Goal: Transaction & Acquisition: Subscribe to service/newsletter

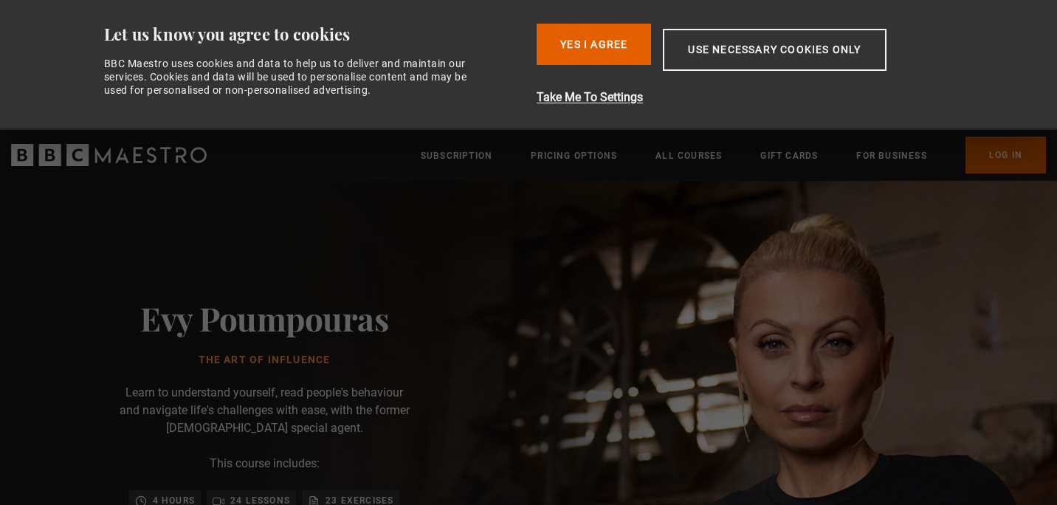
click at [807, 334] on img at bounding box center [580, 464] width 1057 height 567
click at [577, 38] on button "Yes I Agree" at bounding box center [594, 44] width 114 height 41
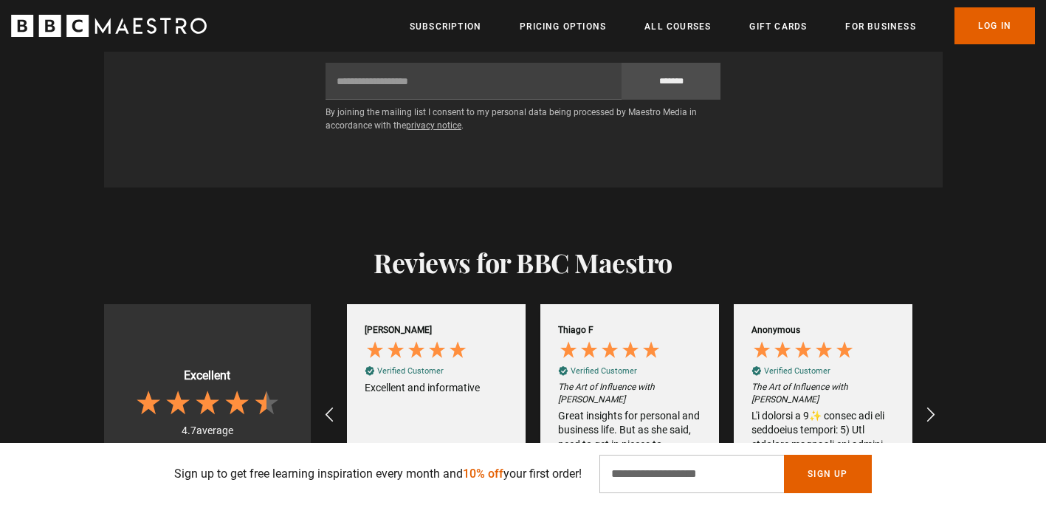
scroll to position [2627, 0]
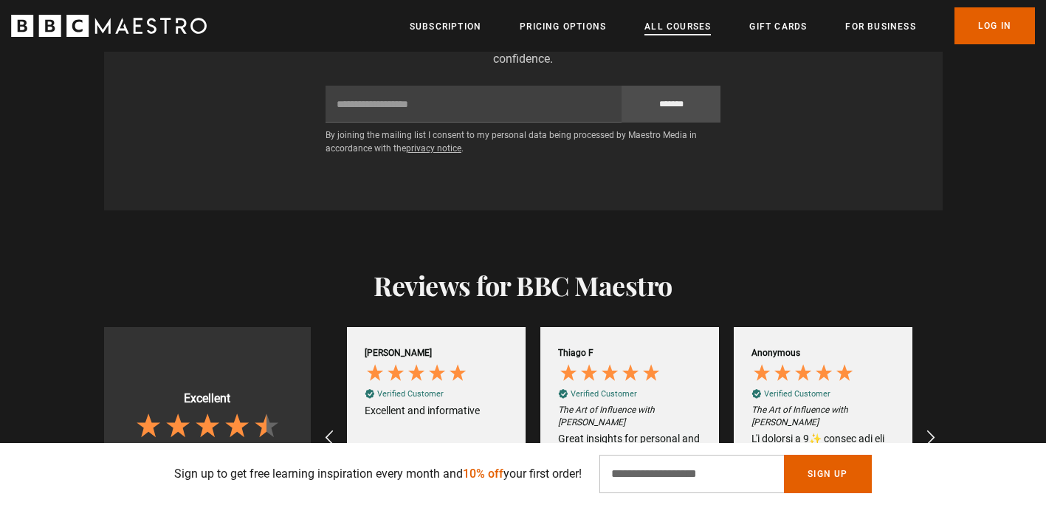
click at [671, 27] on link "All Courses" at bounding box center [677, 26] width 66 height 15
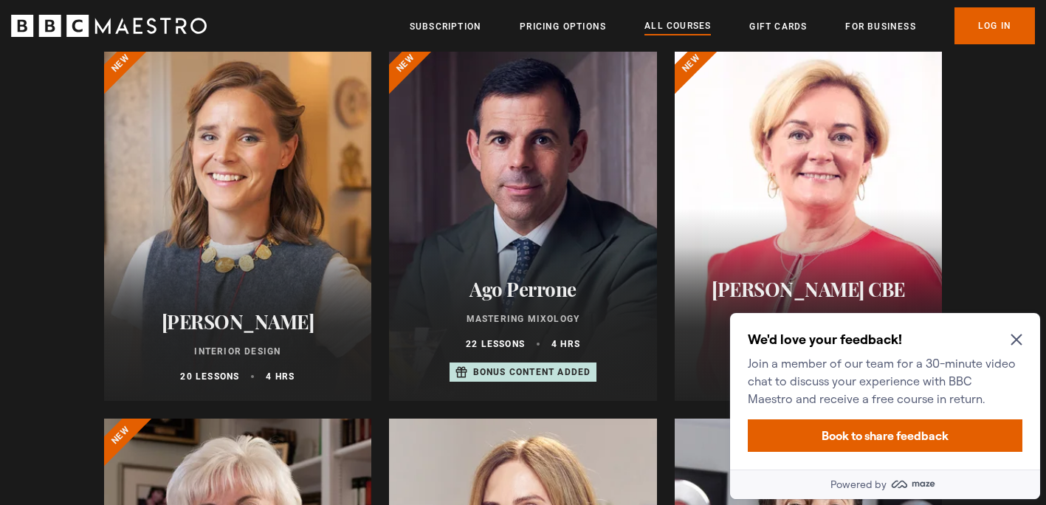
scroll to position [574, 0]
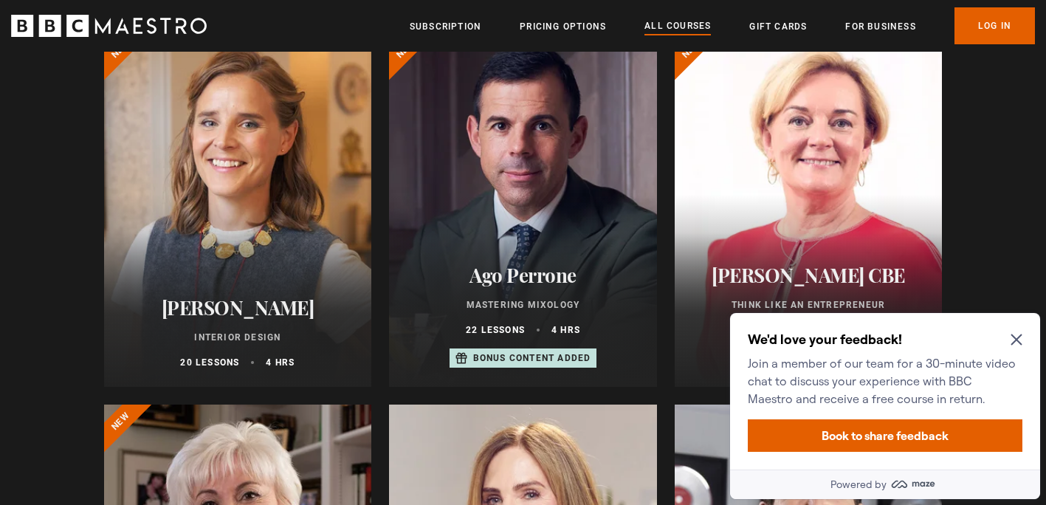
click at [1022, 332] on div "We'd love your feedback! Join a member of our team for a 30-minute video chat t…" at bounding box center [885, 391] width 310 height 157
click at [1018, 343] on icon "Close Maze Prompt" at bounding box center [1016, 339] width 11 height 11
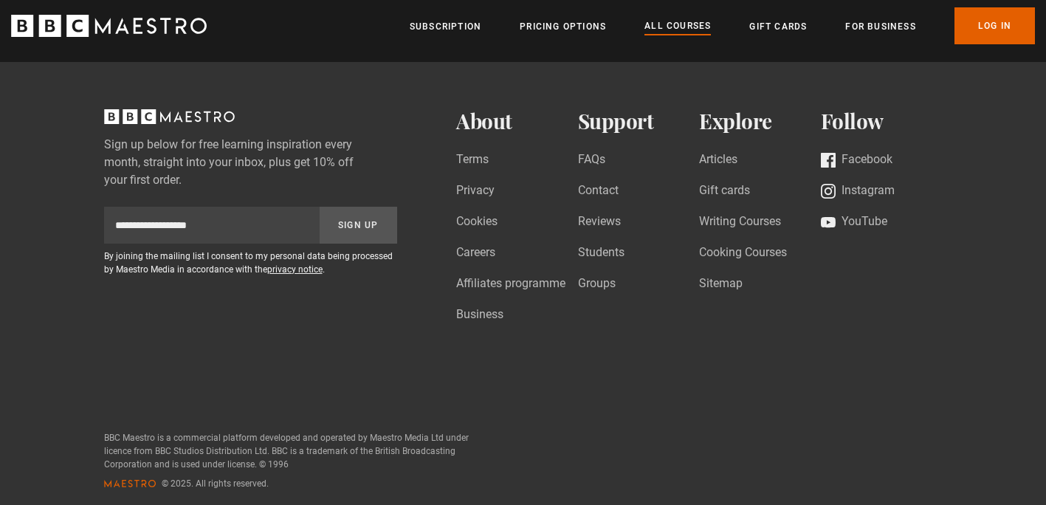
scroll to position [7108, 0]
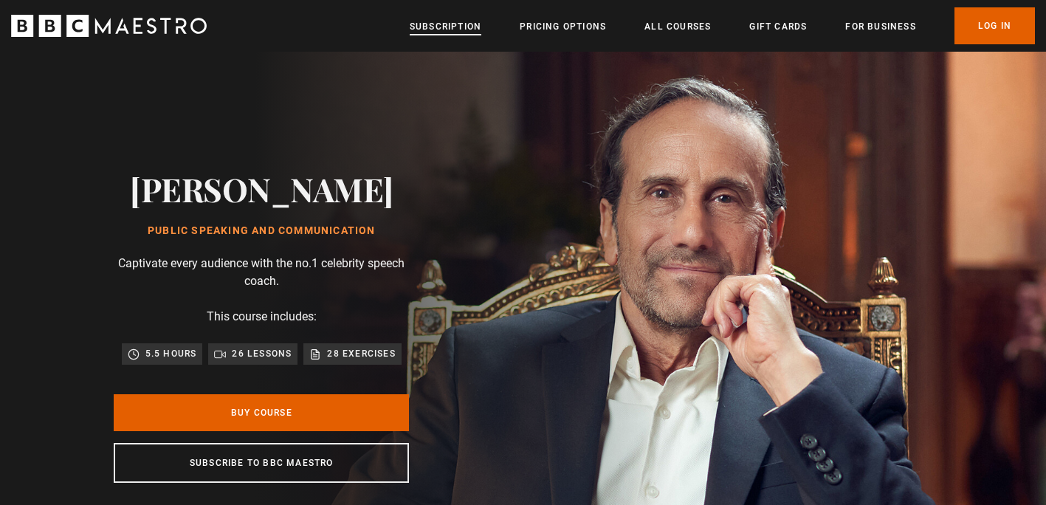
click at [453, 24] on link "Subscription" at bounding box center [446, 26] width 72 height 15
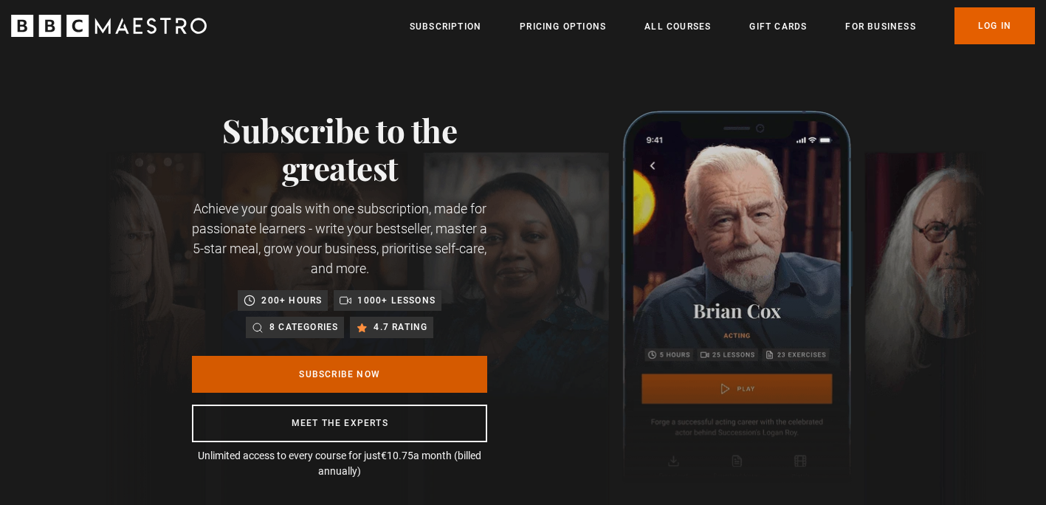
click at [402, 388] on link "Subscribe Now" at bounding box center [339, 374] width 295 height 37
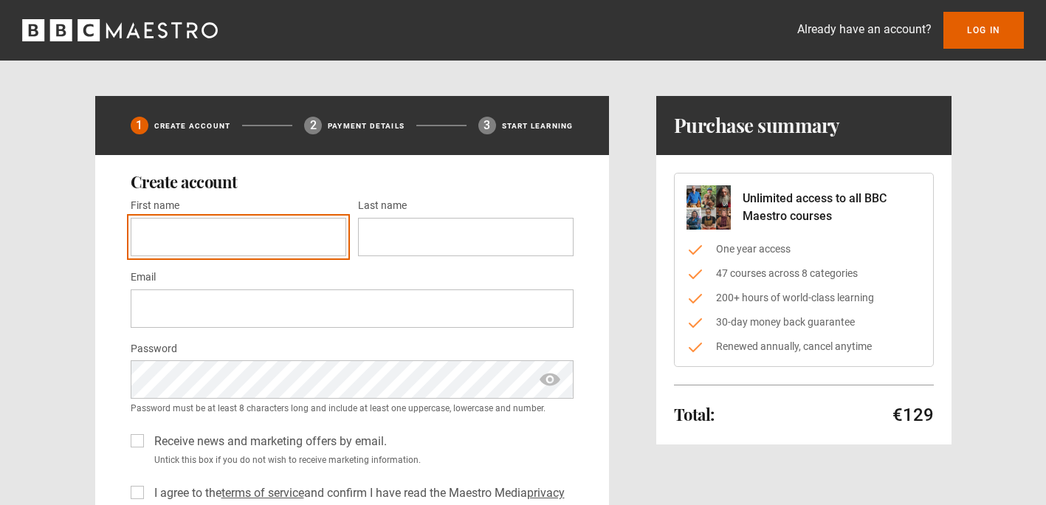
click at [228, 233] on input "First name *" at bounding box center [239, 237] width 216 height 38
type input "******"
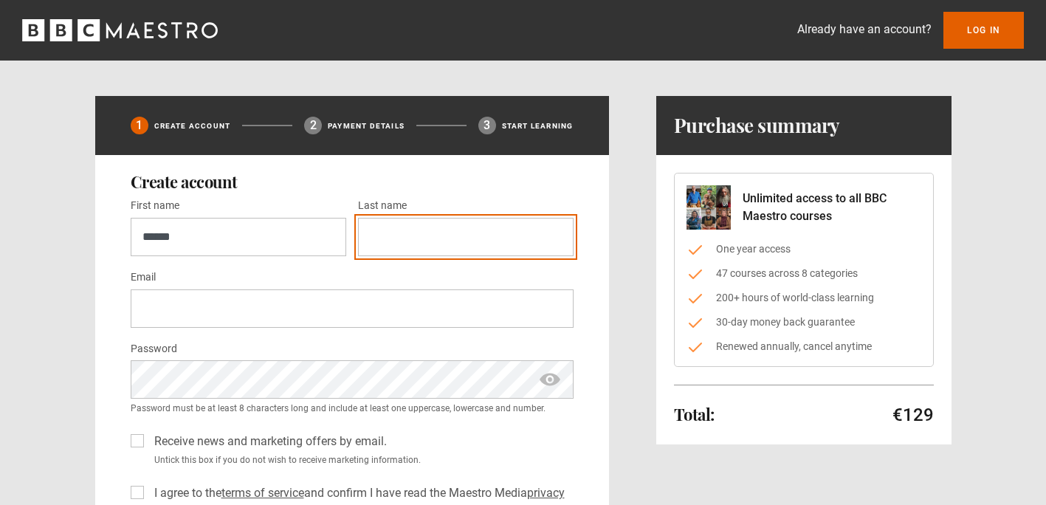
type input "*******"
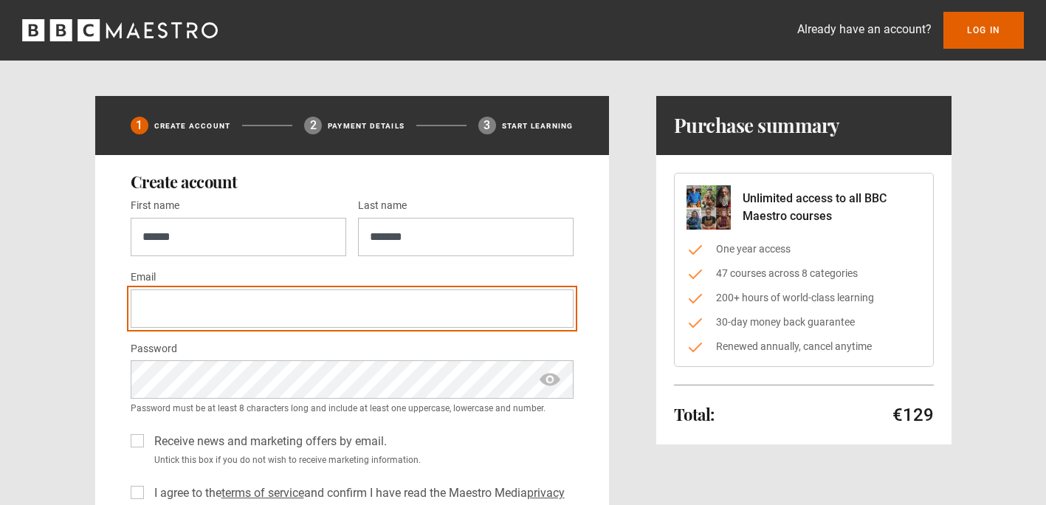
type input "**********"
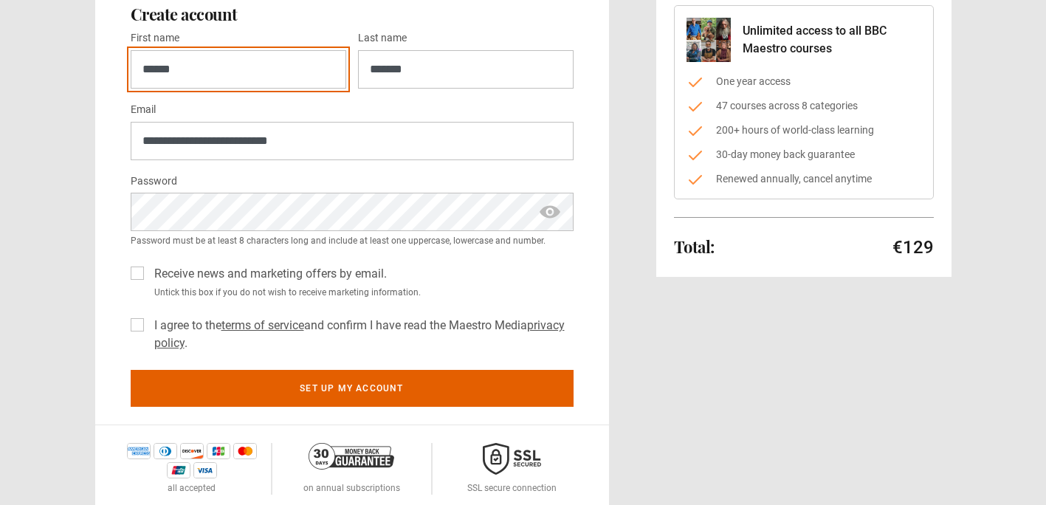
scroll to position [168, 0]
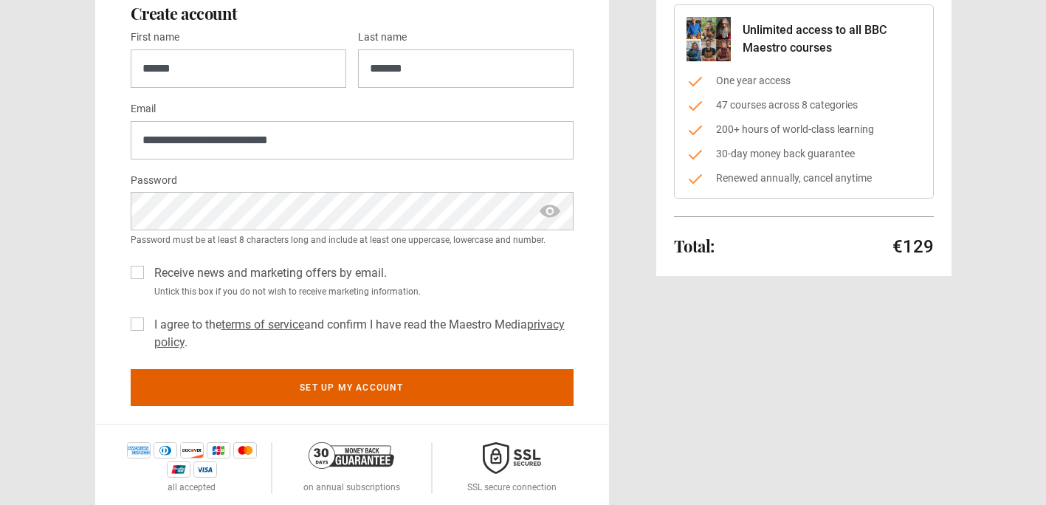
click at [148, 326] on label "I agree to the terms of service and confirm I have read the Maestro Media priva…" at bounding box center [360, 333] width 425 height 35
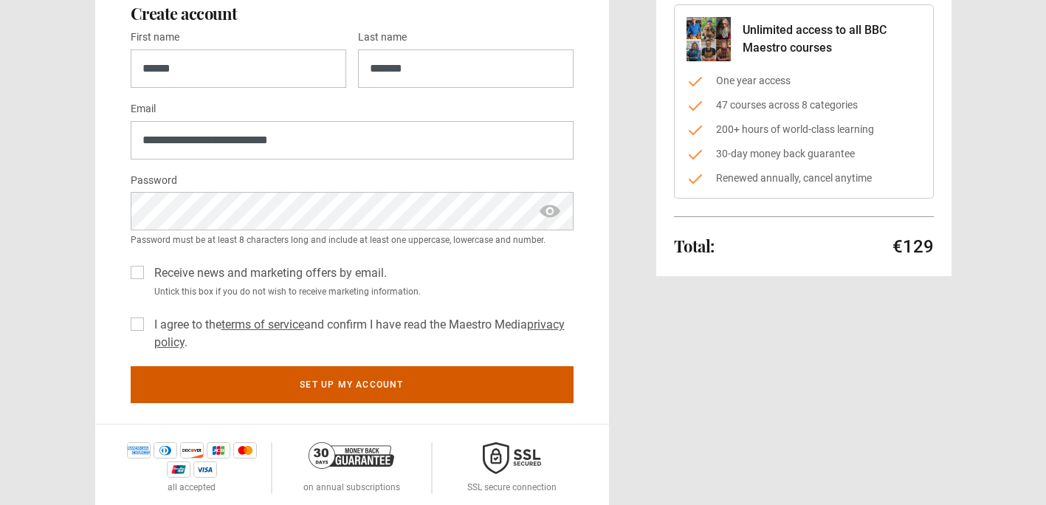
click at [255, 384] on button "Set up my account" at bounding box center [352, 384] width 443 height 37
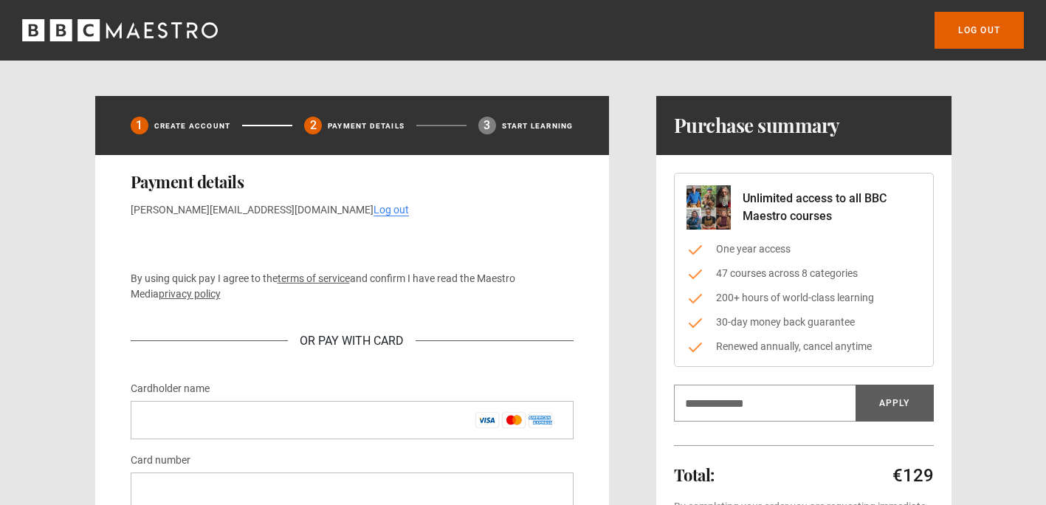
click at [241, 263] on div "By using quick pay I agree to the terms of service and confirm I have read the …" at bounding box center [352, 299] width 443 height 138
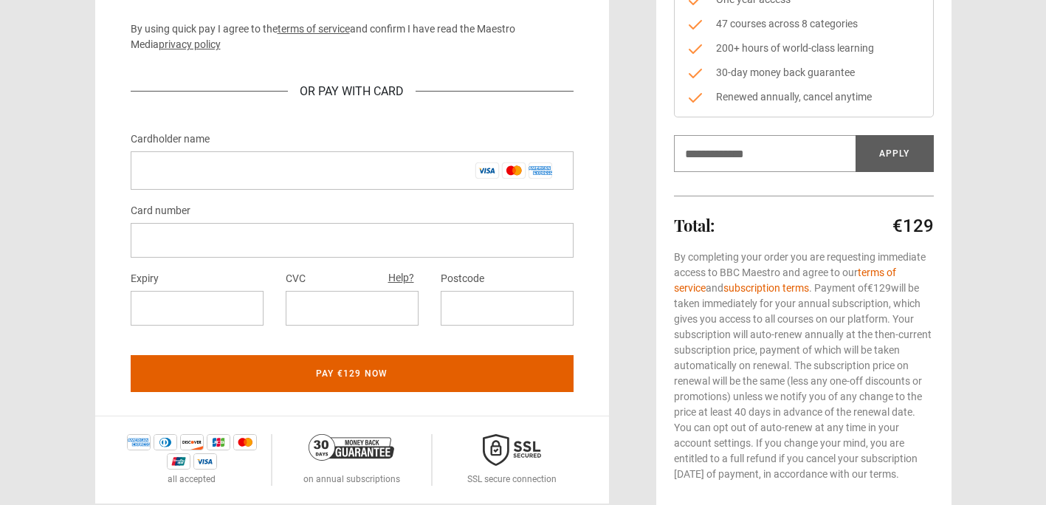
scroll to position [255, 0]
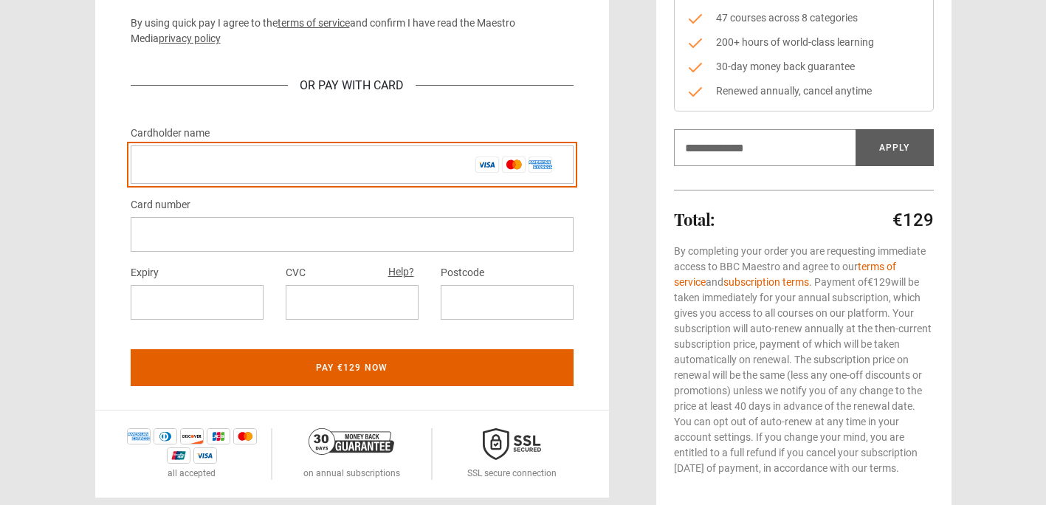
click at [244, 165] on input "Cardholder name *" at bounding box center [352, 164] width 443 height 38
type input "**********"
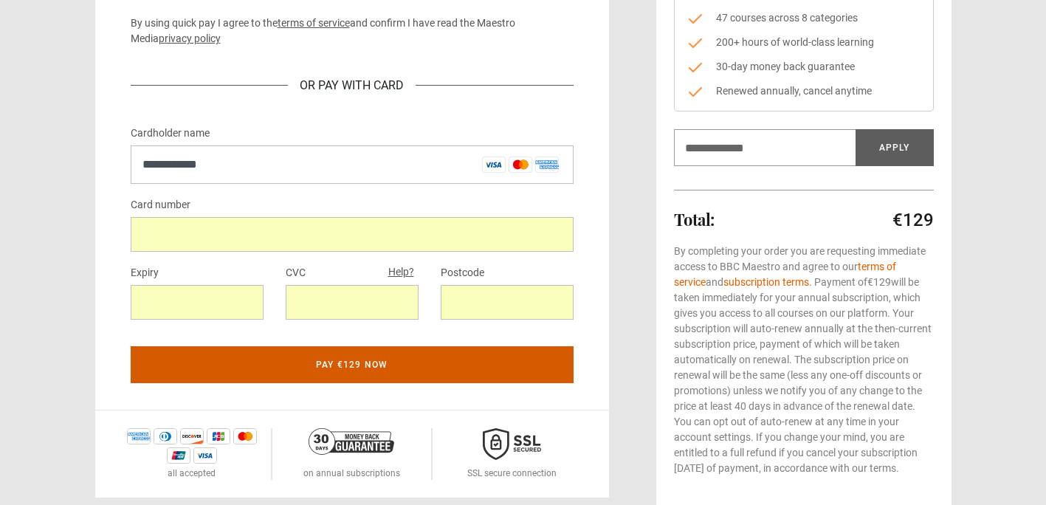
click at [366, 362] on button "Pay €129 now" at bounding box center [352, 364] width 443 height 37
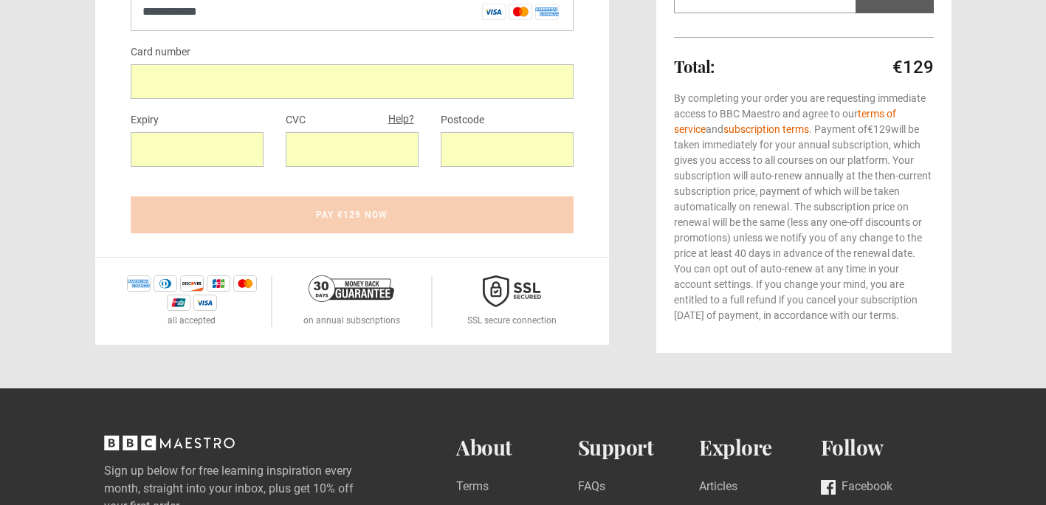
scroll to position [411, 0]
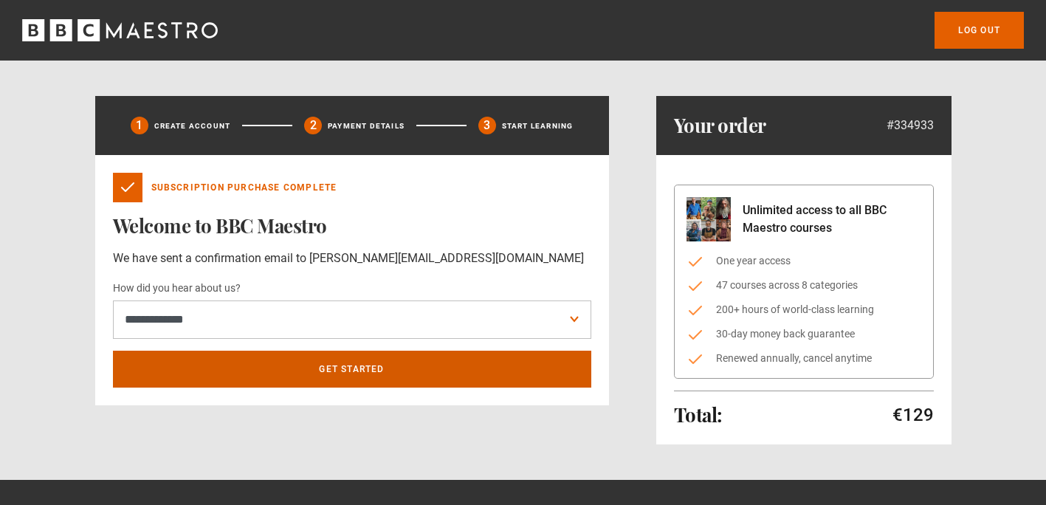
click at [369, 366] on link "Get Started" at bounding box center [352, 369] width 478 height 37
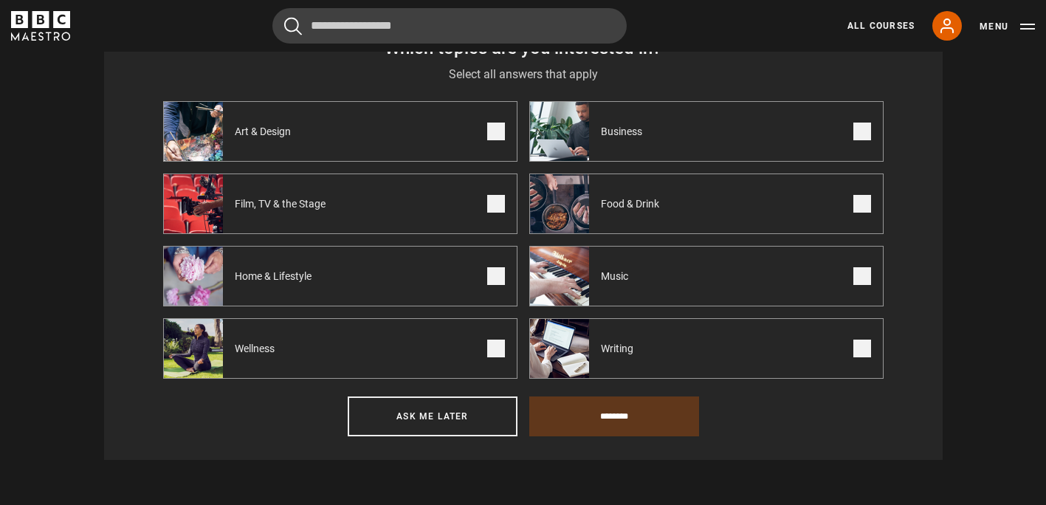
click at [858, 130] on span at bounding box center [862, 132] width 18 height 18
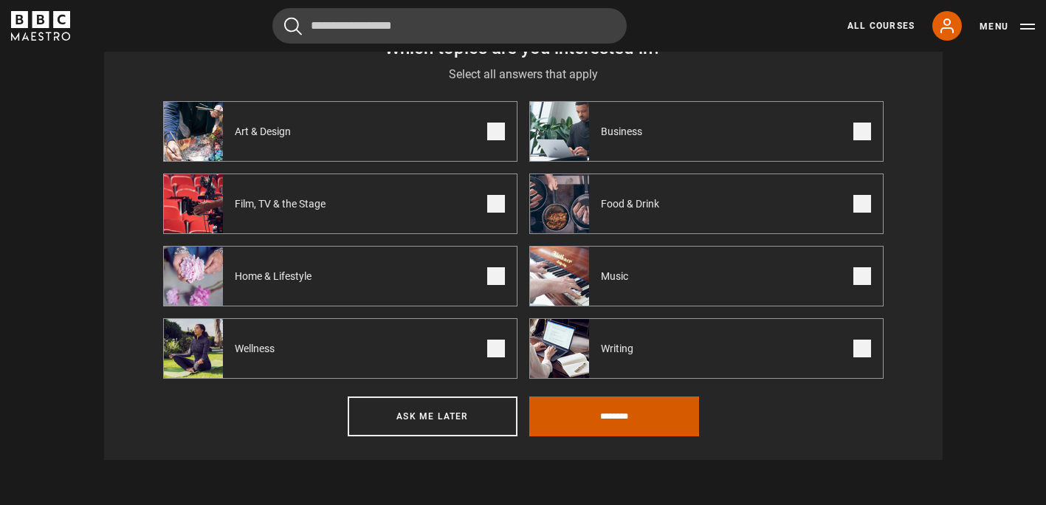
click at [616, 428] on input "********" at bounding box center [614, 416] width 170 height 40
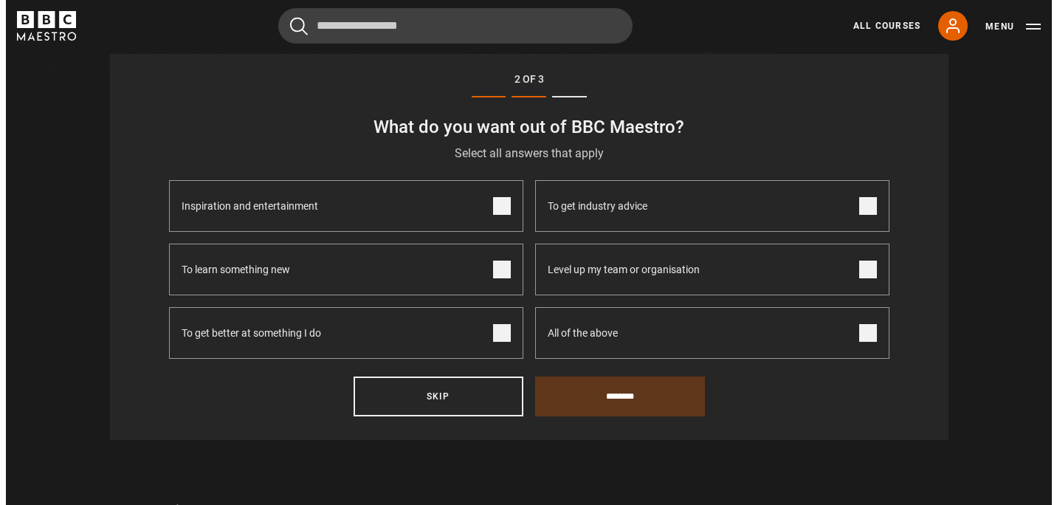
scroll to position [512, 0]
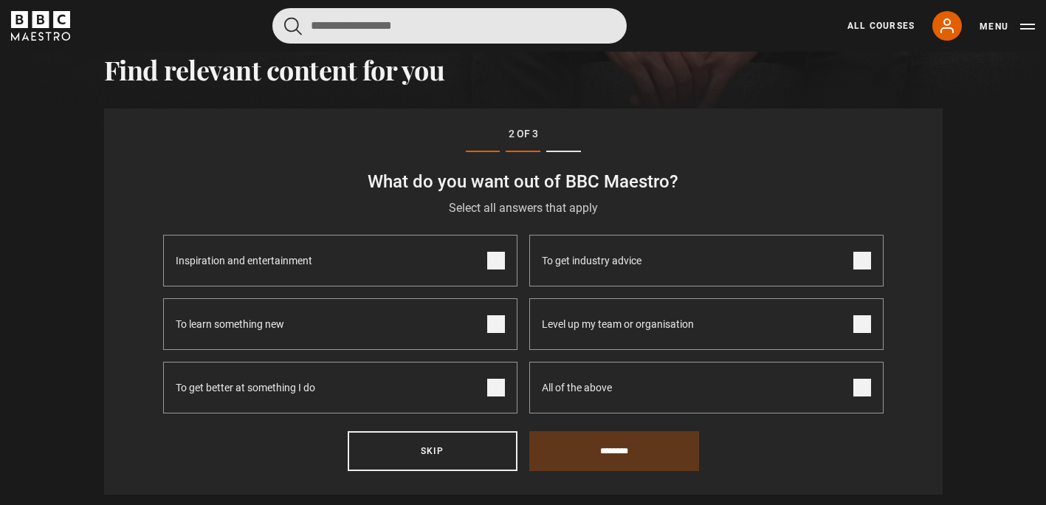
click at [487, 25] on input "Search" at bounding box center [449, 25] width 354 height 35
type input "*********"
click at [284, 17] on button "submit" at bounding box center [293, 26] width 18 height 18
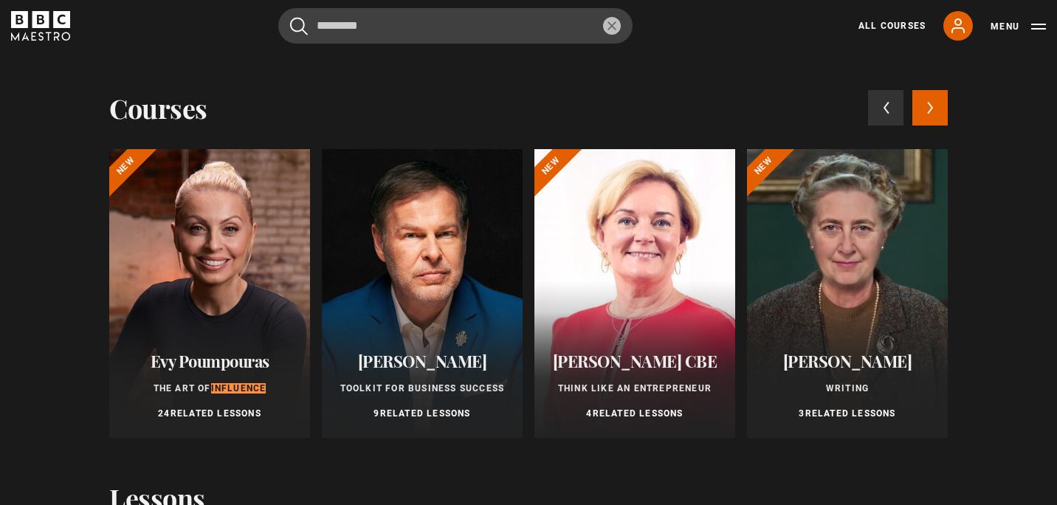
click at [178, 258] on div at bounding box center [209, 293] width 201 height 289
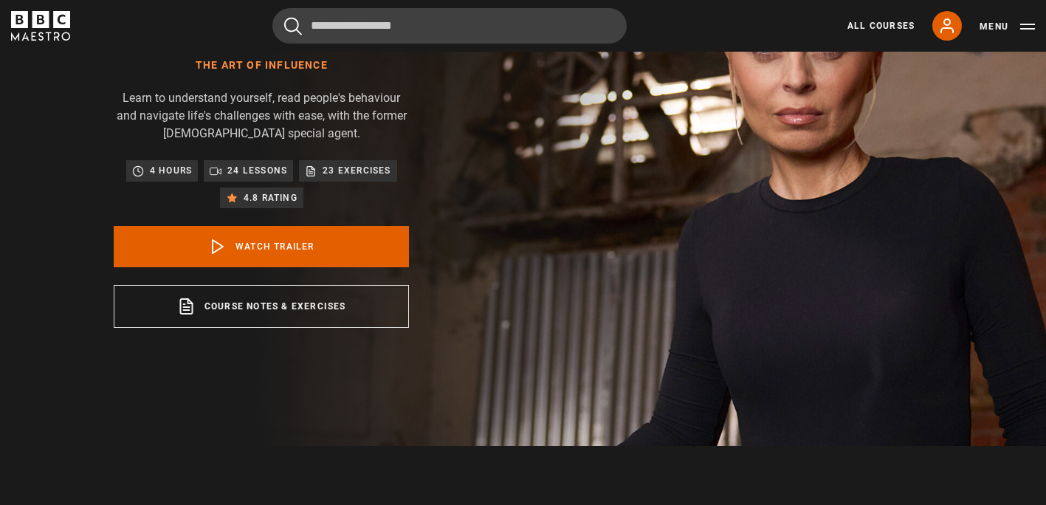
scroll to position [167, 0]
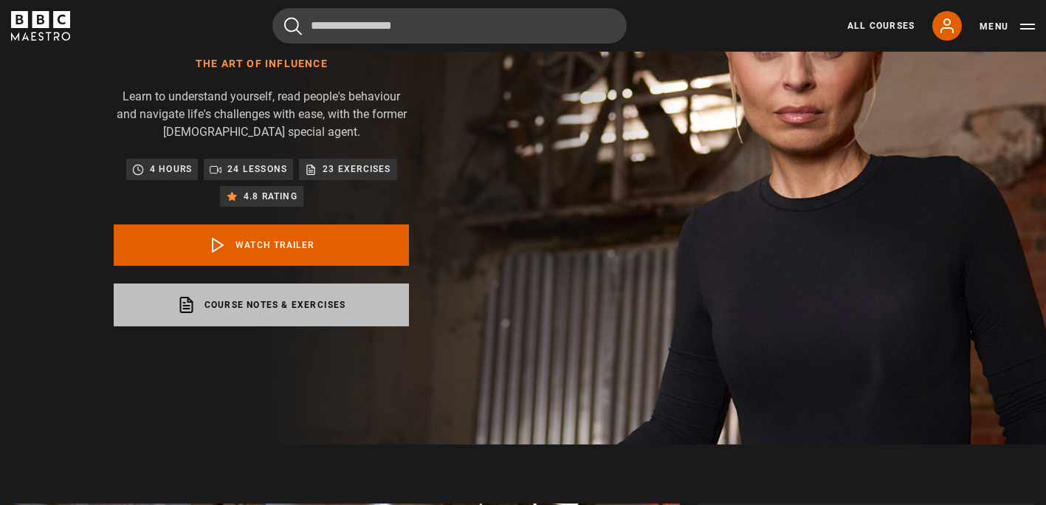
click at [369, 316] on link "Course notes & exercises opens in a new tab" at bounding box center [261, 304] width 295 height 43
